Goal: Information Seeking & Learning: Learn about a topic

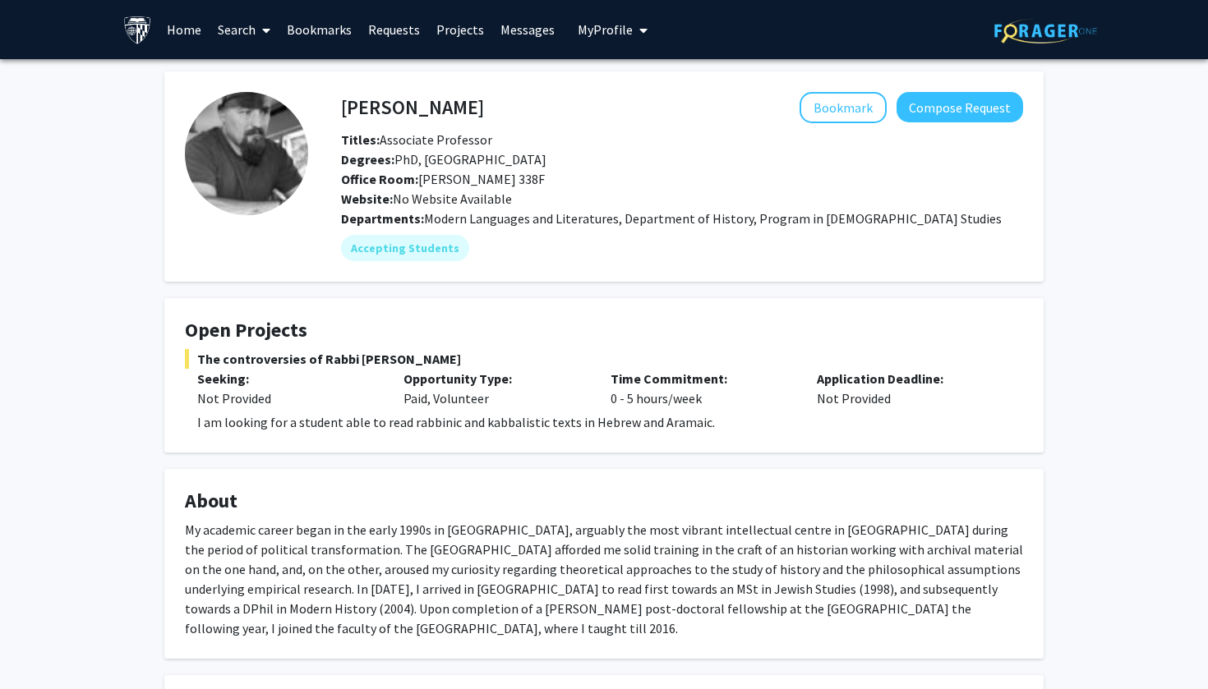
click at [457, 168] on span "Degrees: PhD, [GEOGRAPHIC_DATA]" at bounding box center [443, 159] width 205 height 16
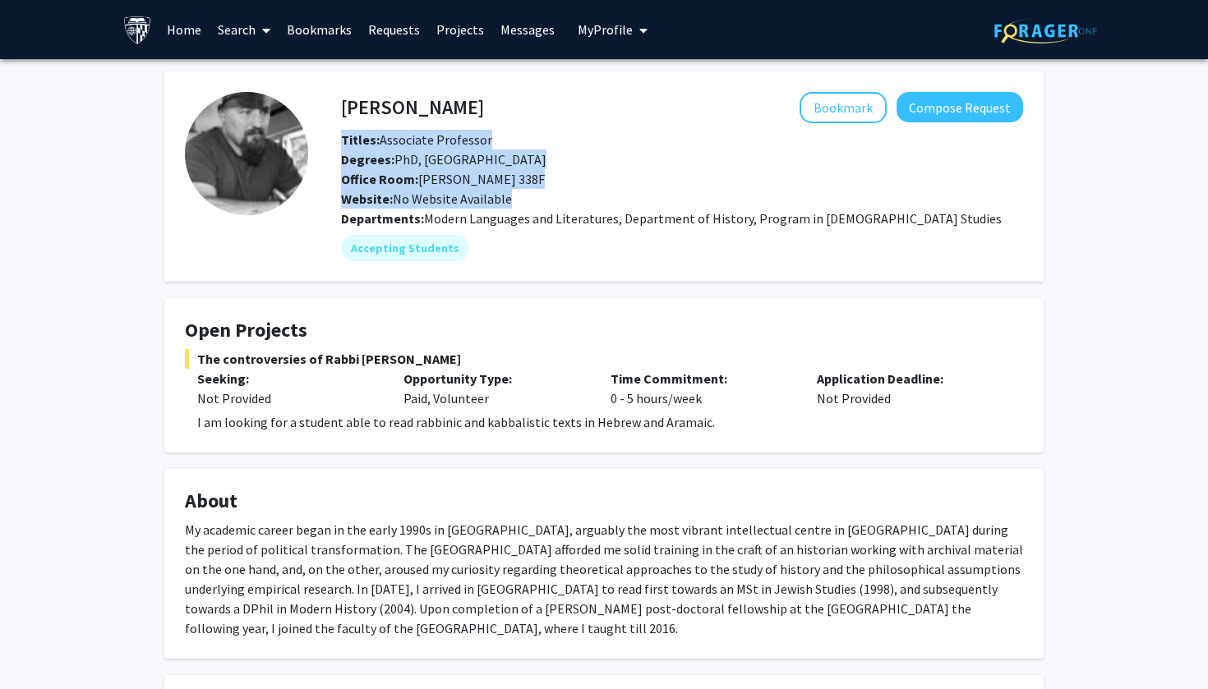
click at [457, 168] on span "Degrees: PhD, [GEOGRAPHIC_DATA]" at bounding box center [443, 159] width 205 height 16
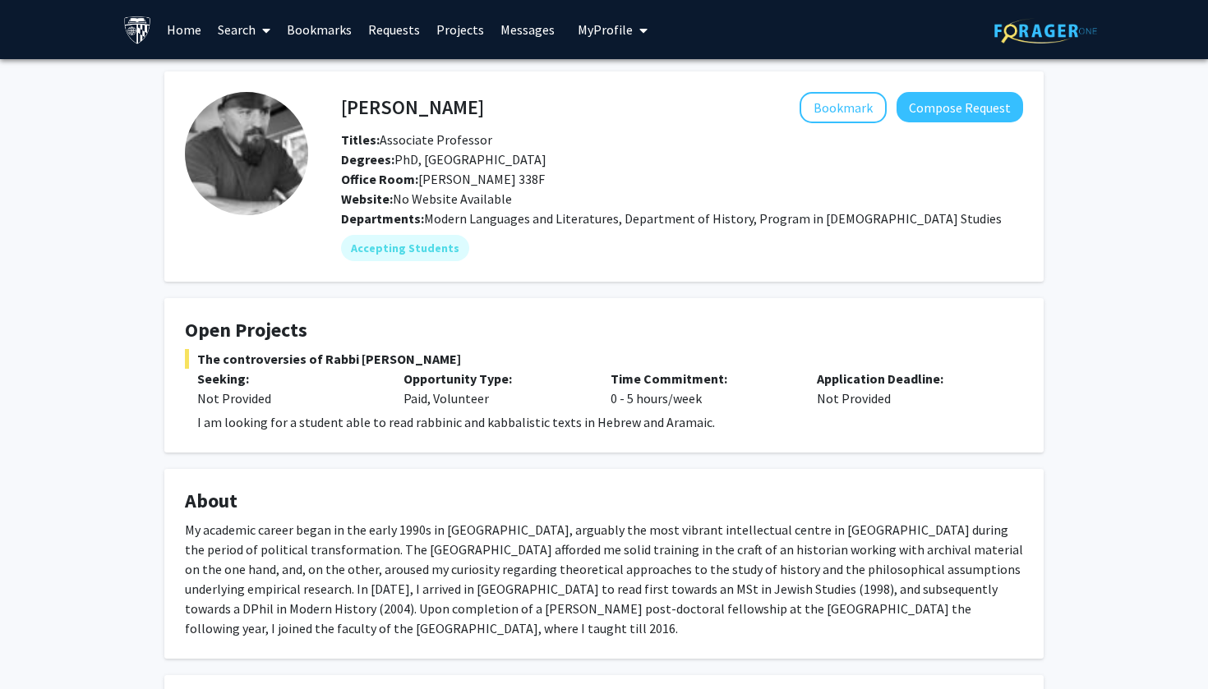
click at [457, 177] on span "Office Room: [PERSON_NAME] 338F" at bounding box center [443, 179] width 204 height 16
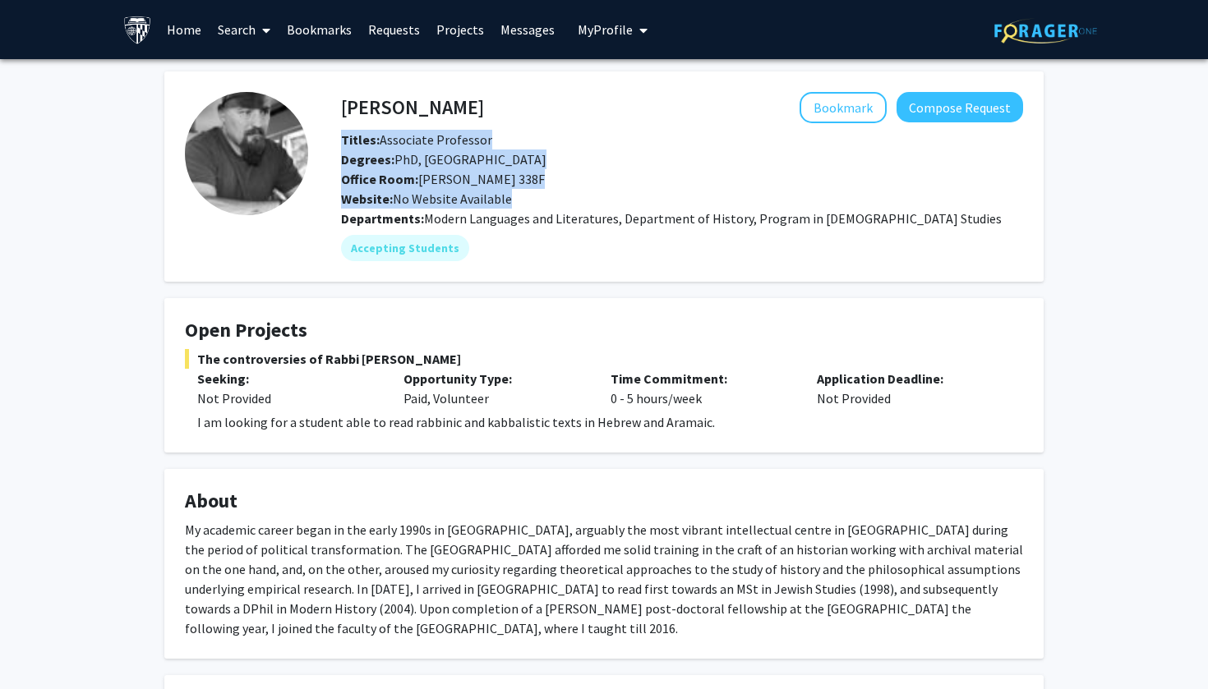
click at [457, 177] on span "Office Room: [PERSON_NAME] 338F" at bounding box center [443, 179] width 204 height 16
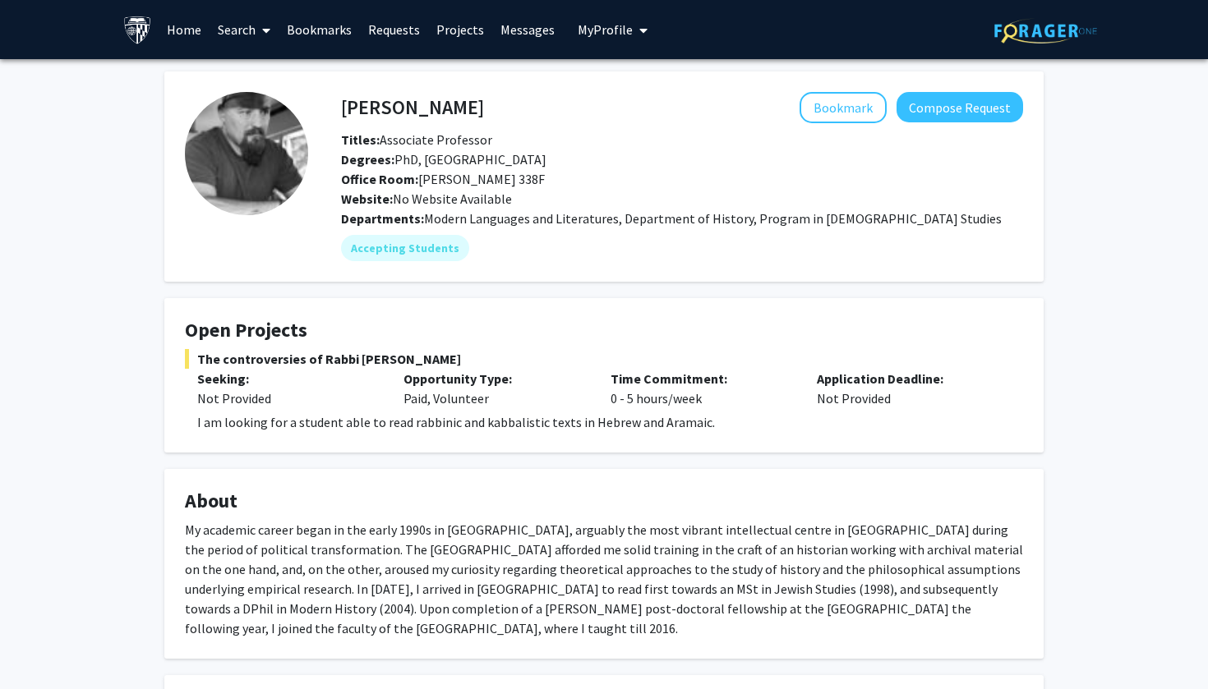
click at [459, 219] on span "Modern Languages and Literatures, Department of History, Program in [DEMOGRAPHI…" at bounding box center [713, 218] width 578 height 16
click at [678, 223] on span "Modern Languages and Literatures, Department of History, Program in [DEMOGRAPHI…" at bounding box center [713, 218] width 578 height 16
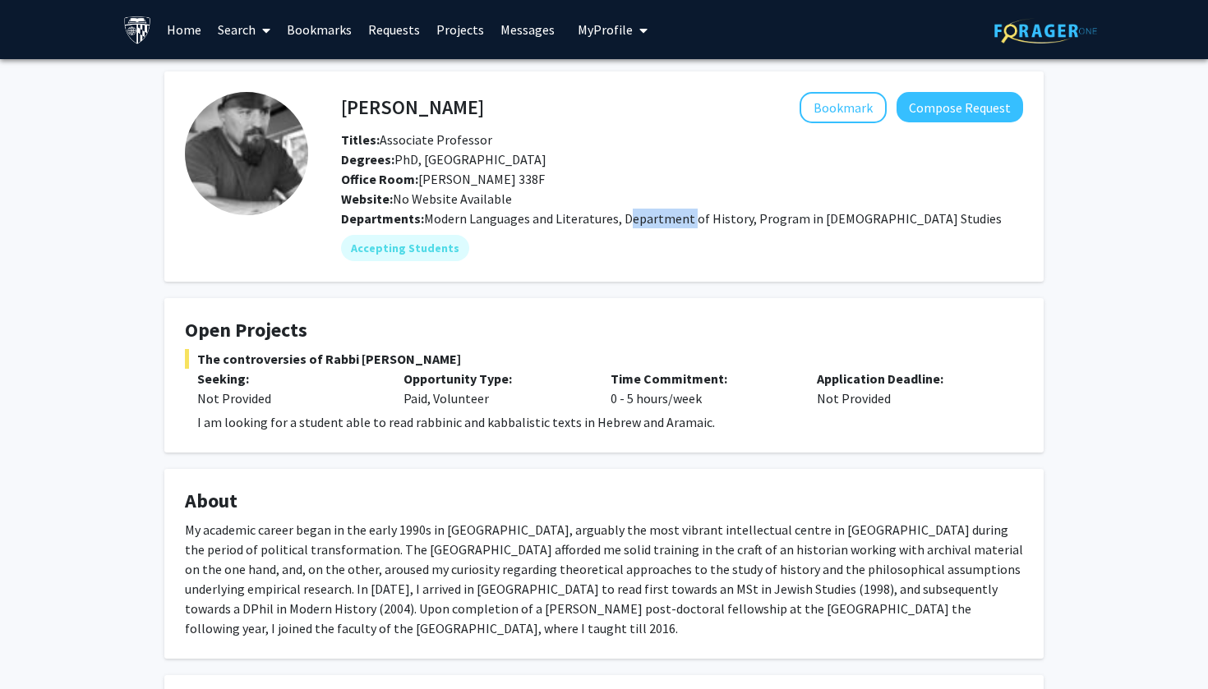
click at [678, 223] on span "Modern Languages and Literatures, Department of History, Program in [DEMOGRAPHI…" at bounding box center [713, 218] width 578 height 16
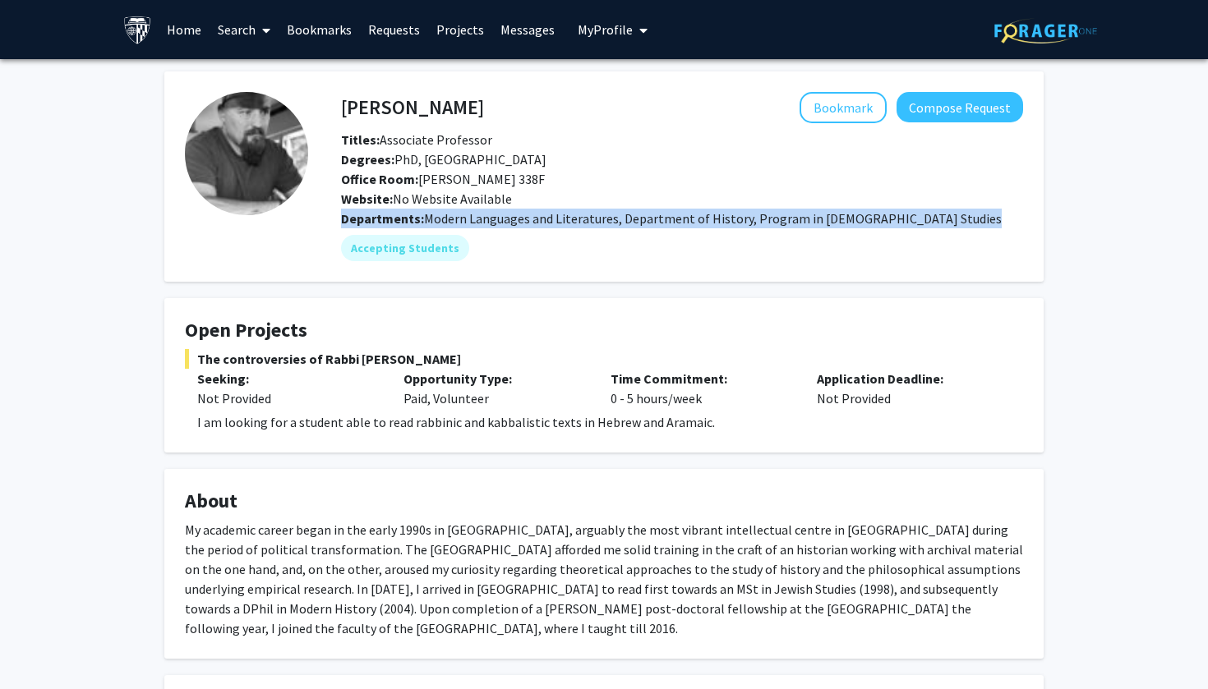
click at [678, 223] on span "Modern Languages and Literatures, Department of History, Program in [DEMOGRAPHI…" at bounding box center [713, 218] width 578 height 16
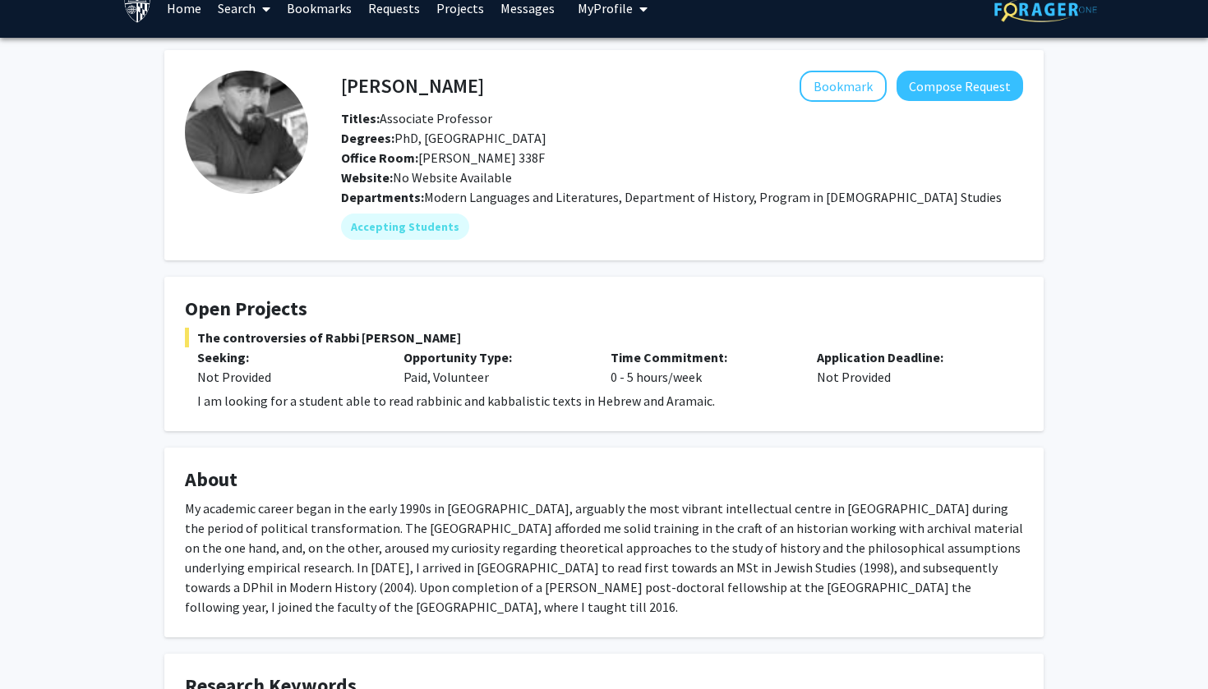
scroll to position [25, 0]
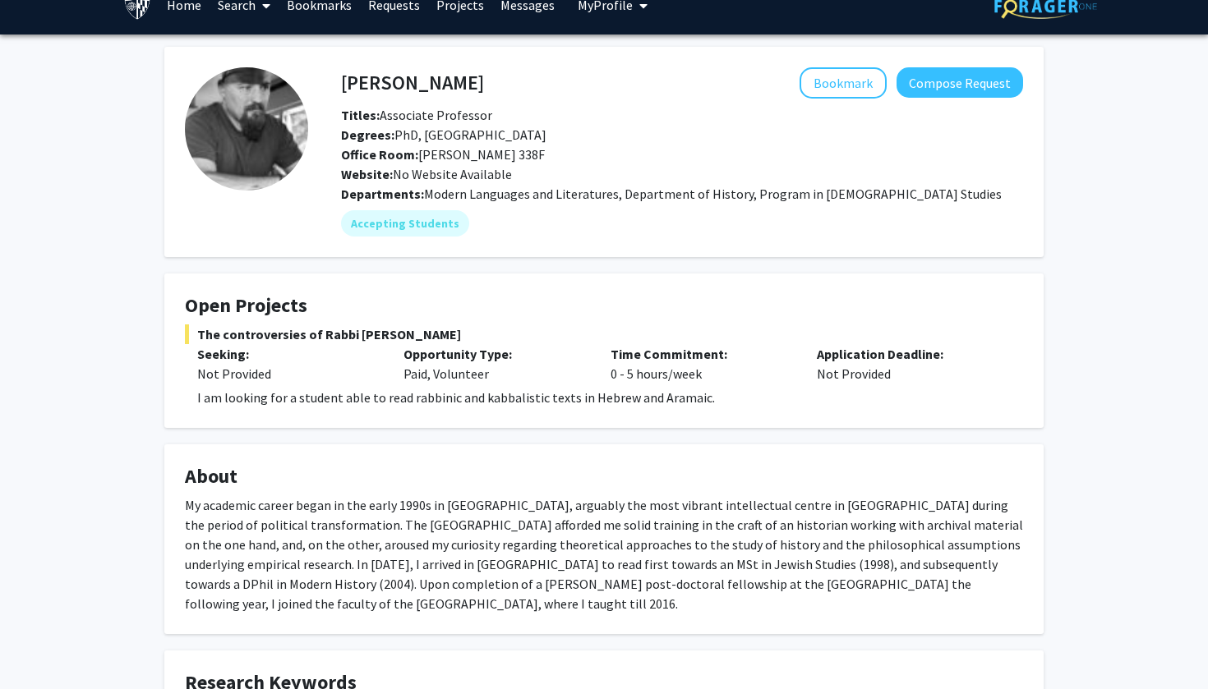
click at [647, 379] on div "Time Commitment: 0 - 5 hours/week" at bounding box center [701, 363] width 206 height 39
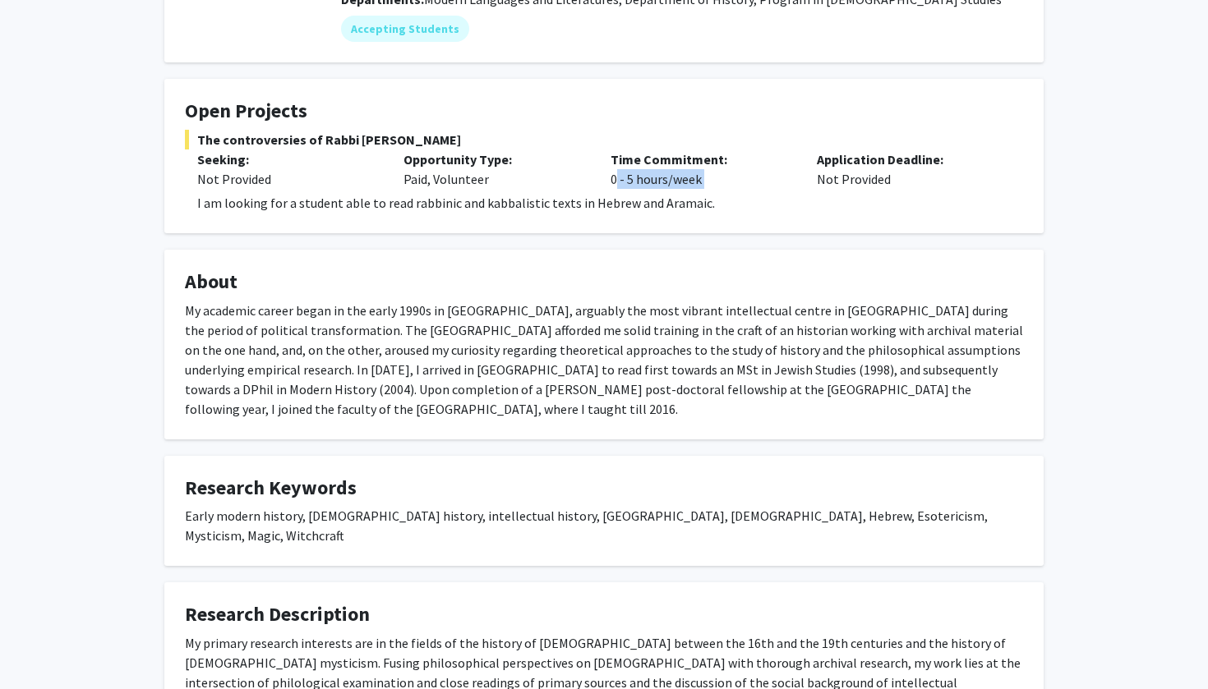
scroll to position [234, 0]
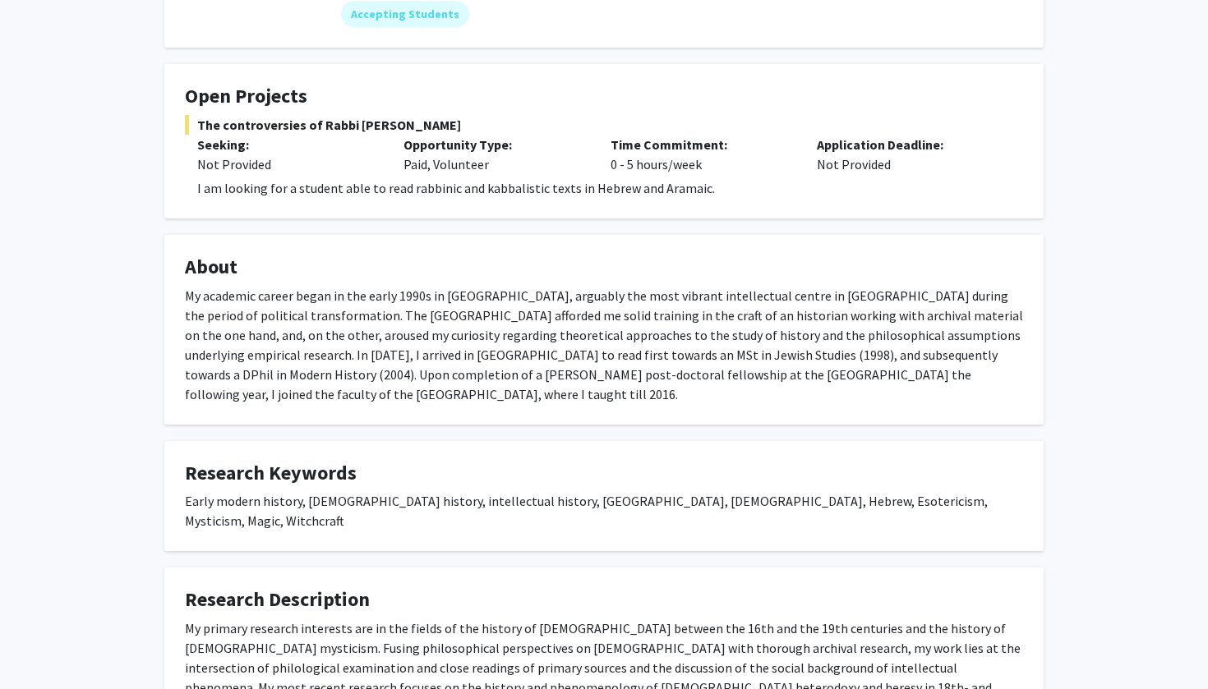
click at [636, 350] on div "My academic career began in the early 1990s in [GEOGRAPHIC_DATA], arguably the …" at bounding box center [604, 345] width 838 height 118
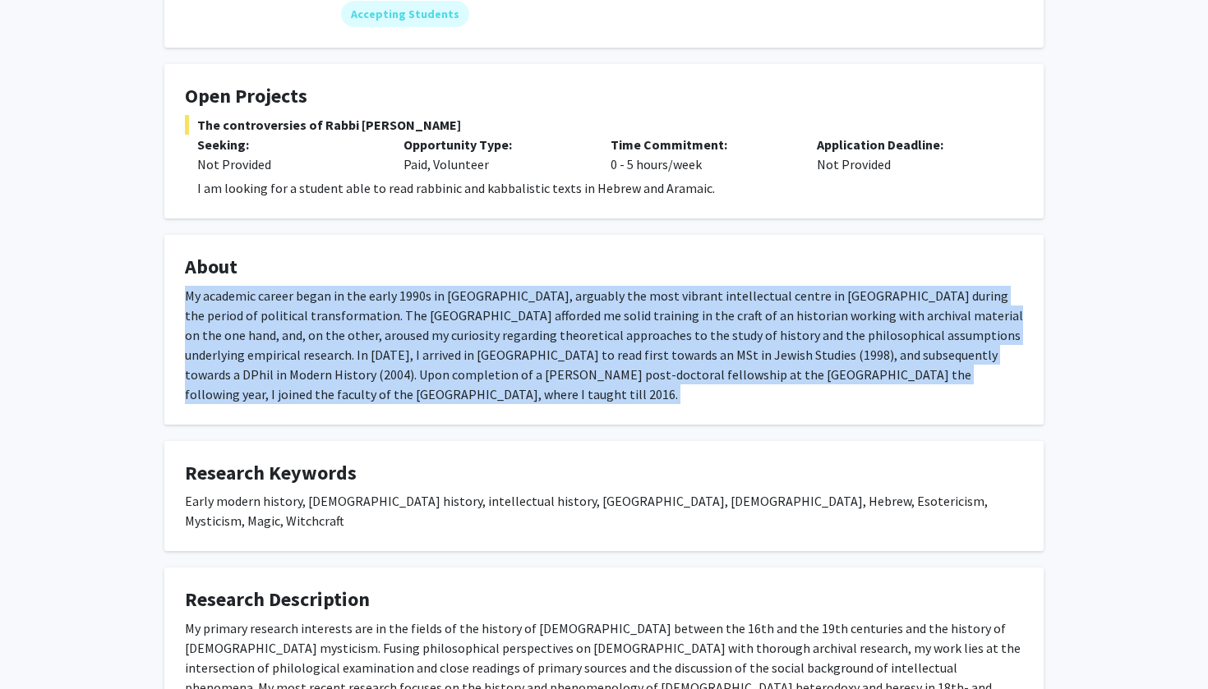
click at [636, 350] on div "My academic career began in the early 1990s in [GEOGRAPHIC_DATA], arguably the …" at bounding box center [604, 345] width 838 height 118
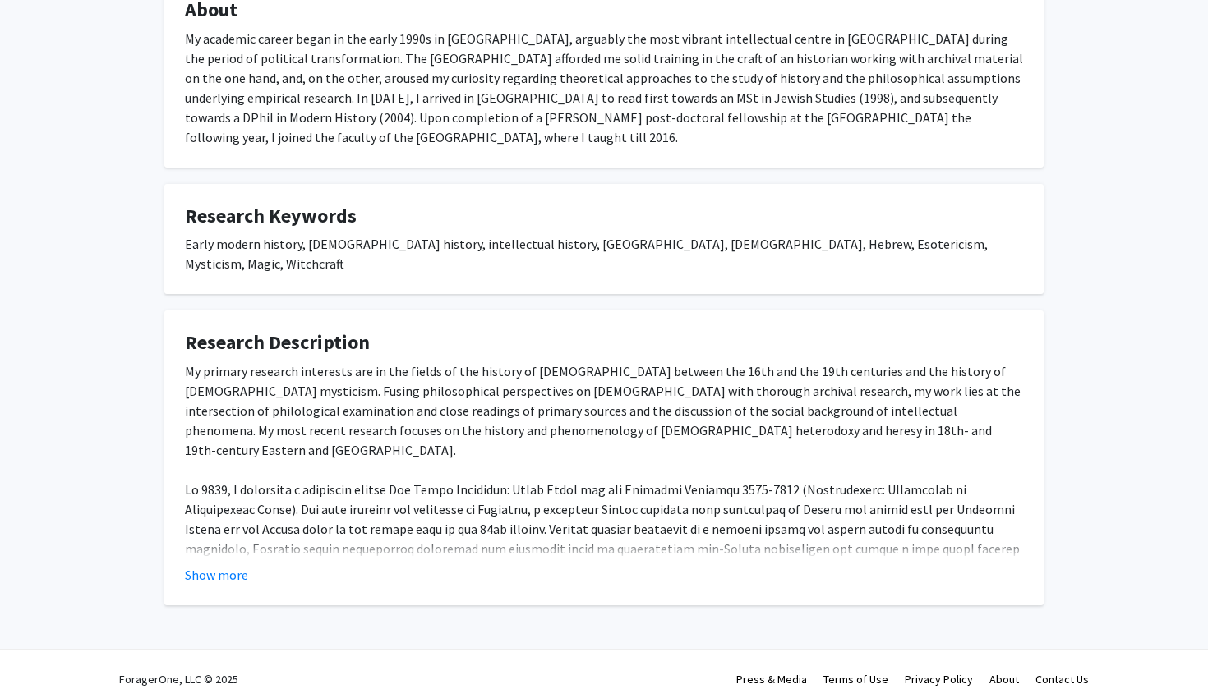
scroll to position [491, 0]
click at [228, 566] on button "Show more" at bounding box center [216, 576] width 63 height 20
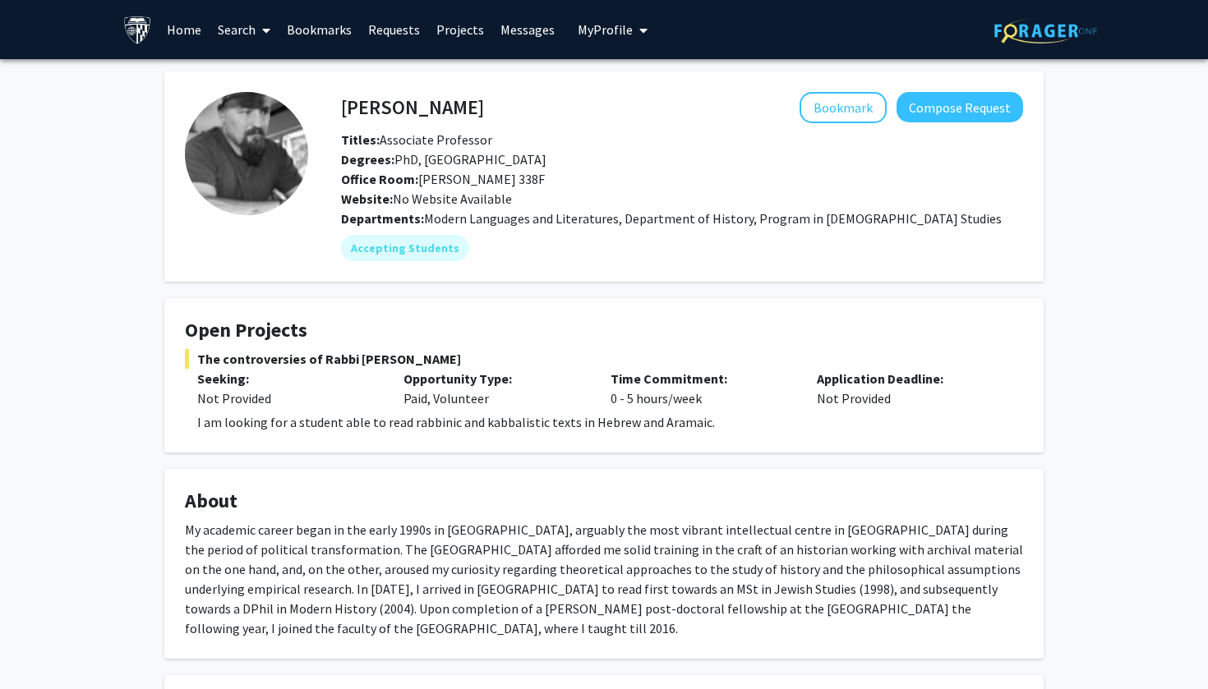
scroll to position [0, 0]
